Goal: Transaction & Acquisition: Purchase product/service

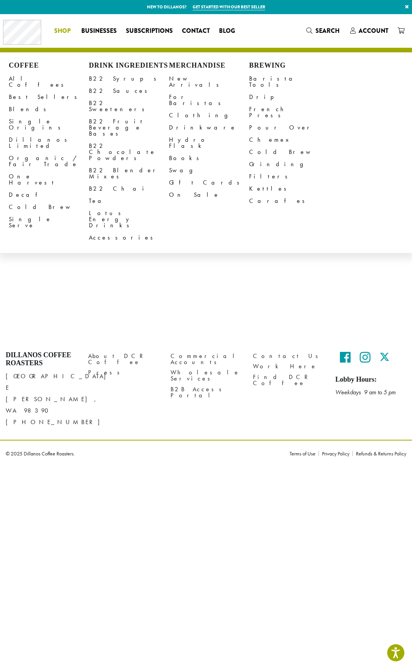
click at [70, 34] on span "Shop" at bounding box center [62, 31] width 16 height 10
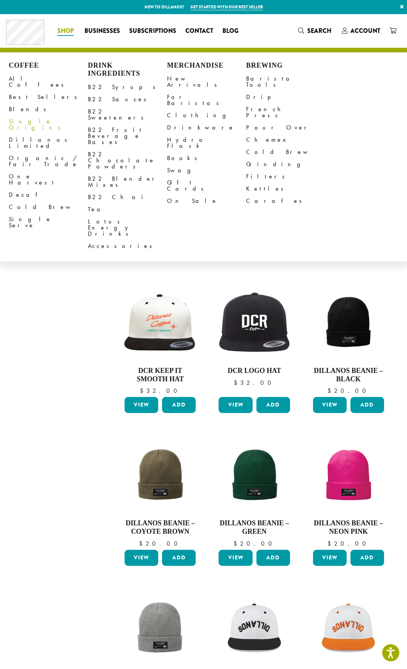
click at [20, 115] on link "Single Origins" at bounding box center [48, 124] width 79 height 18
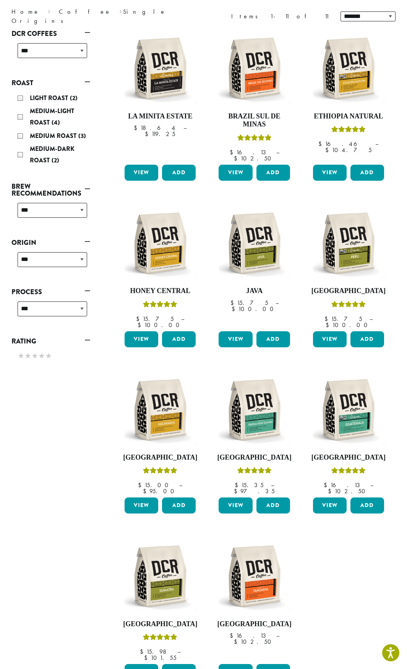
scroll to position [73, 0]
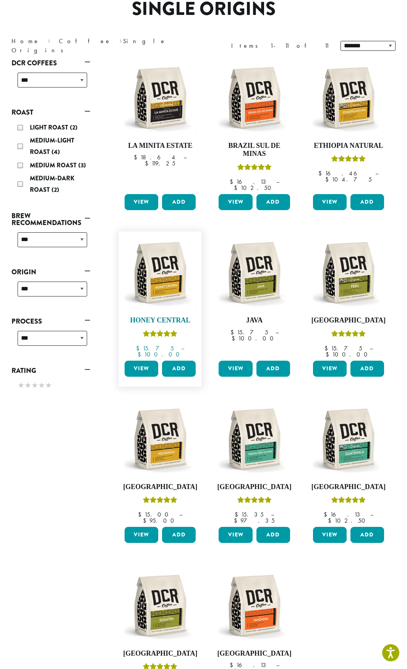
click at [174, 264] on img at bounding box center [160, 272] width 75 height 75
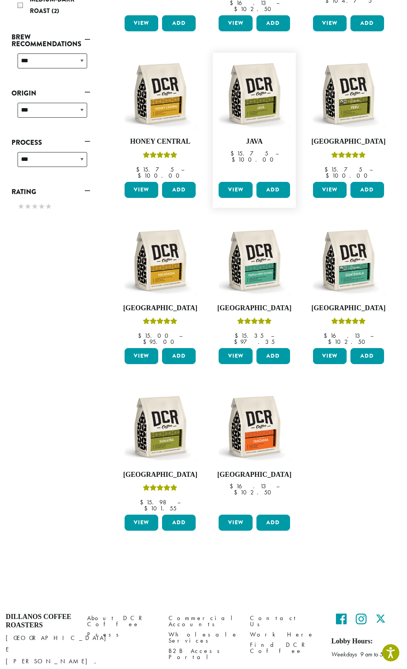
scroll to position [264, 0]
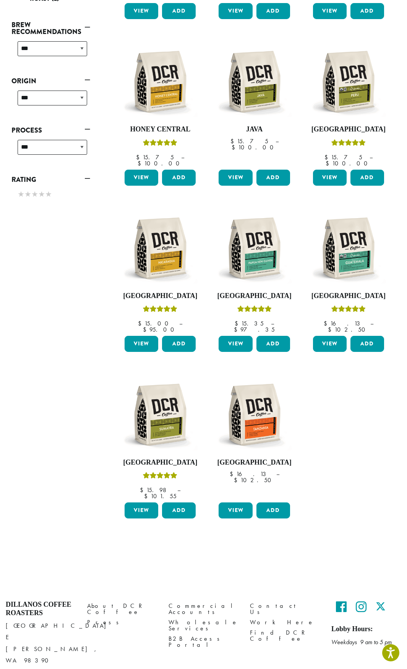
click at [353, 429] on ul "**********" at bounding box center [254, 197] width 282 height 674
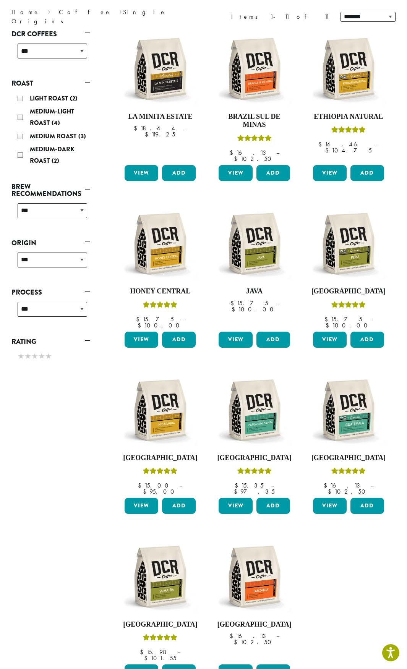
scroll to position [0, 0]
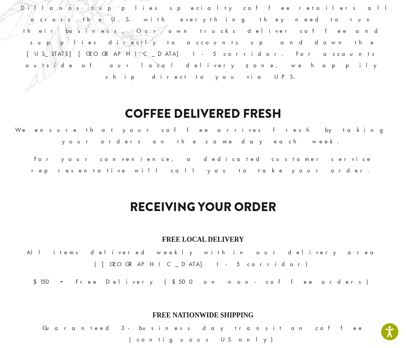
scroll to position [115, 0]
